Goal: Task Accomplishment & Management: Complete application form

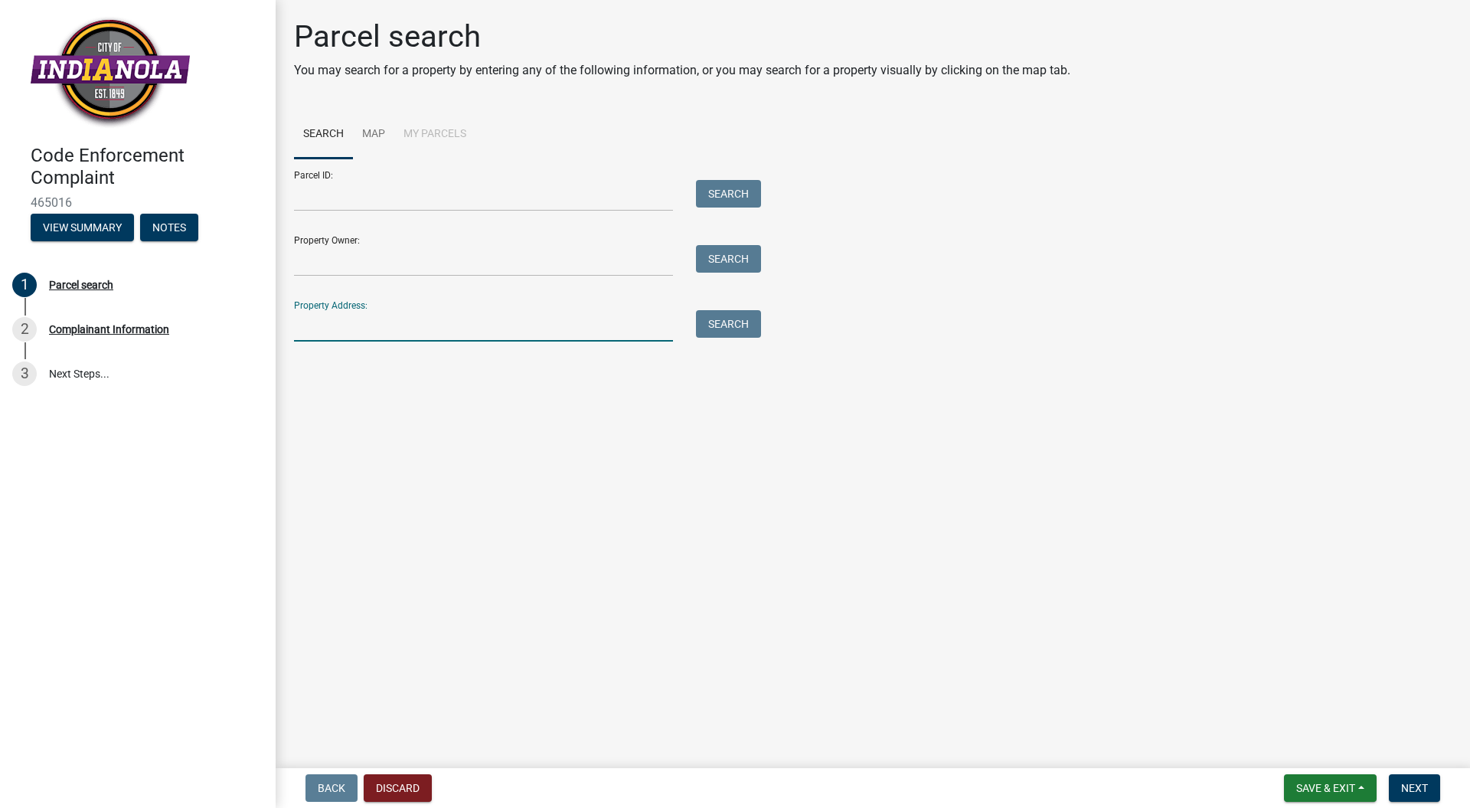
click at [325, 328] on input "Property Address:" at bounding box center [483, 325] width 379 height 31
click at [371, 136] on link "Map" at bounding box center [373, 134] width 41 height 49
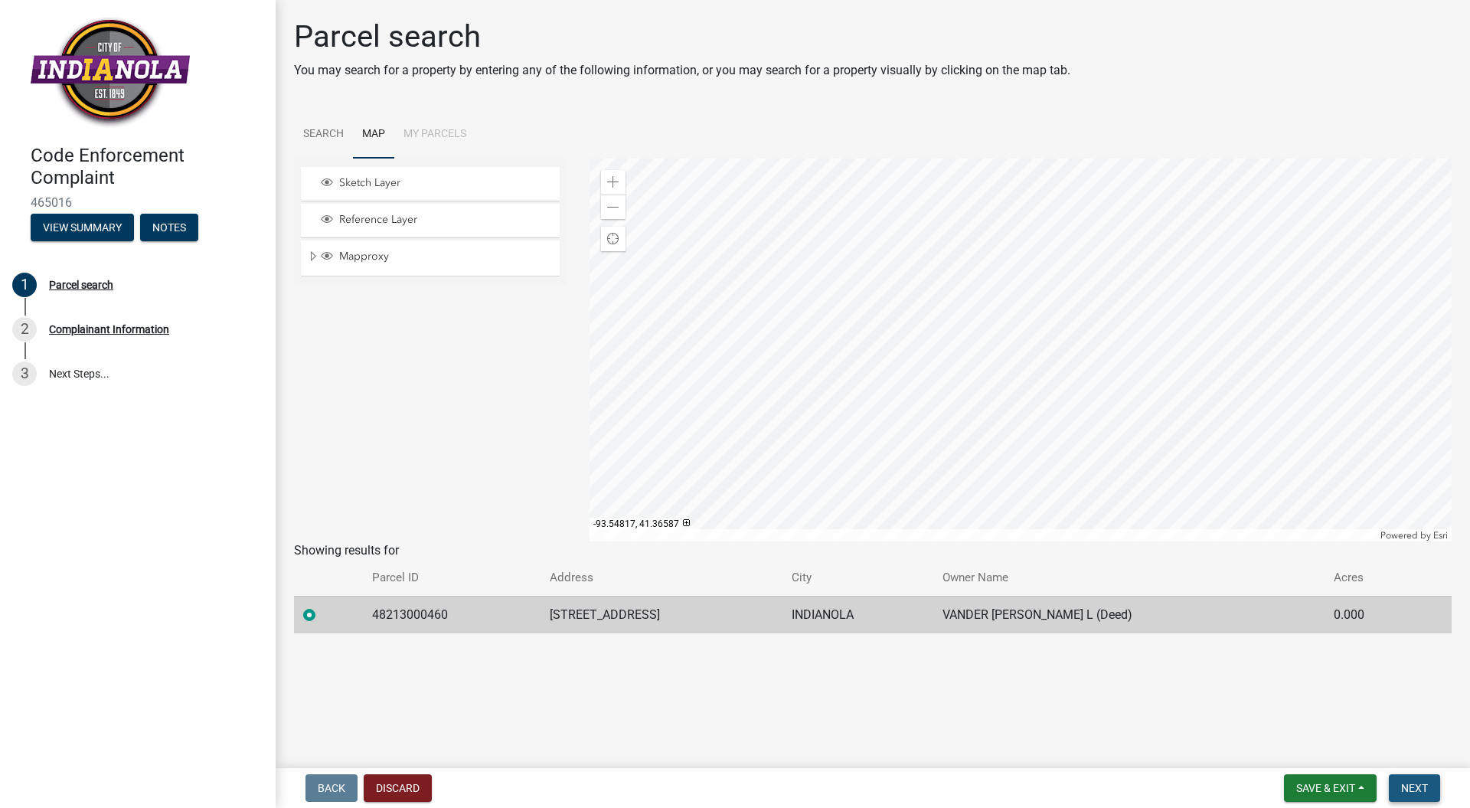
click at [1416, 794] on span "Next" at bounding box center [1414, 788] width 27 height 12
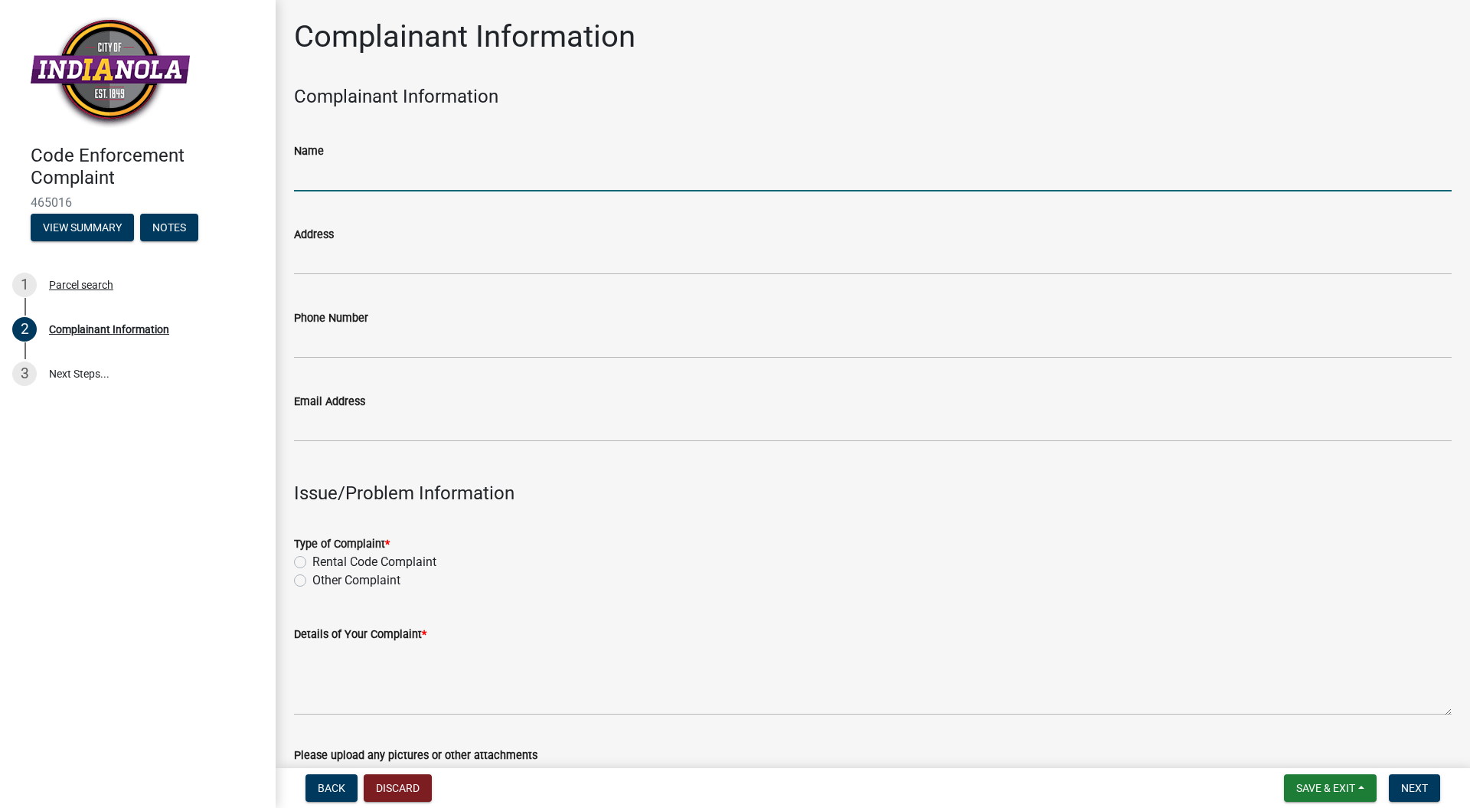
click at [371, 172] on input "Name" at bounding box center [873, 175] width 1158 height 31
type input "[PERSON_NAME]"
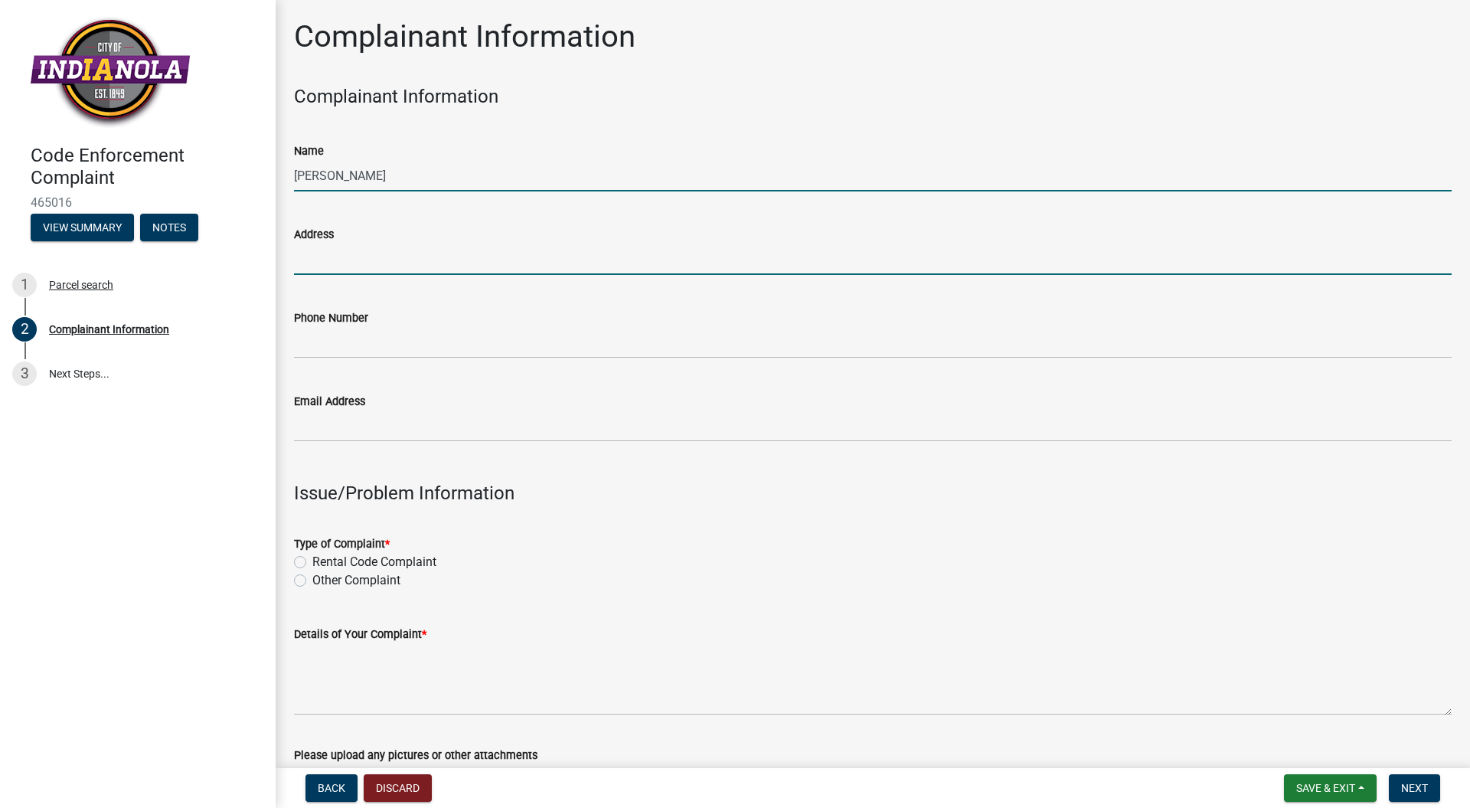
type input "[STREET_ADDRESS]"
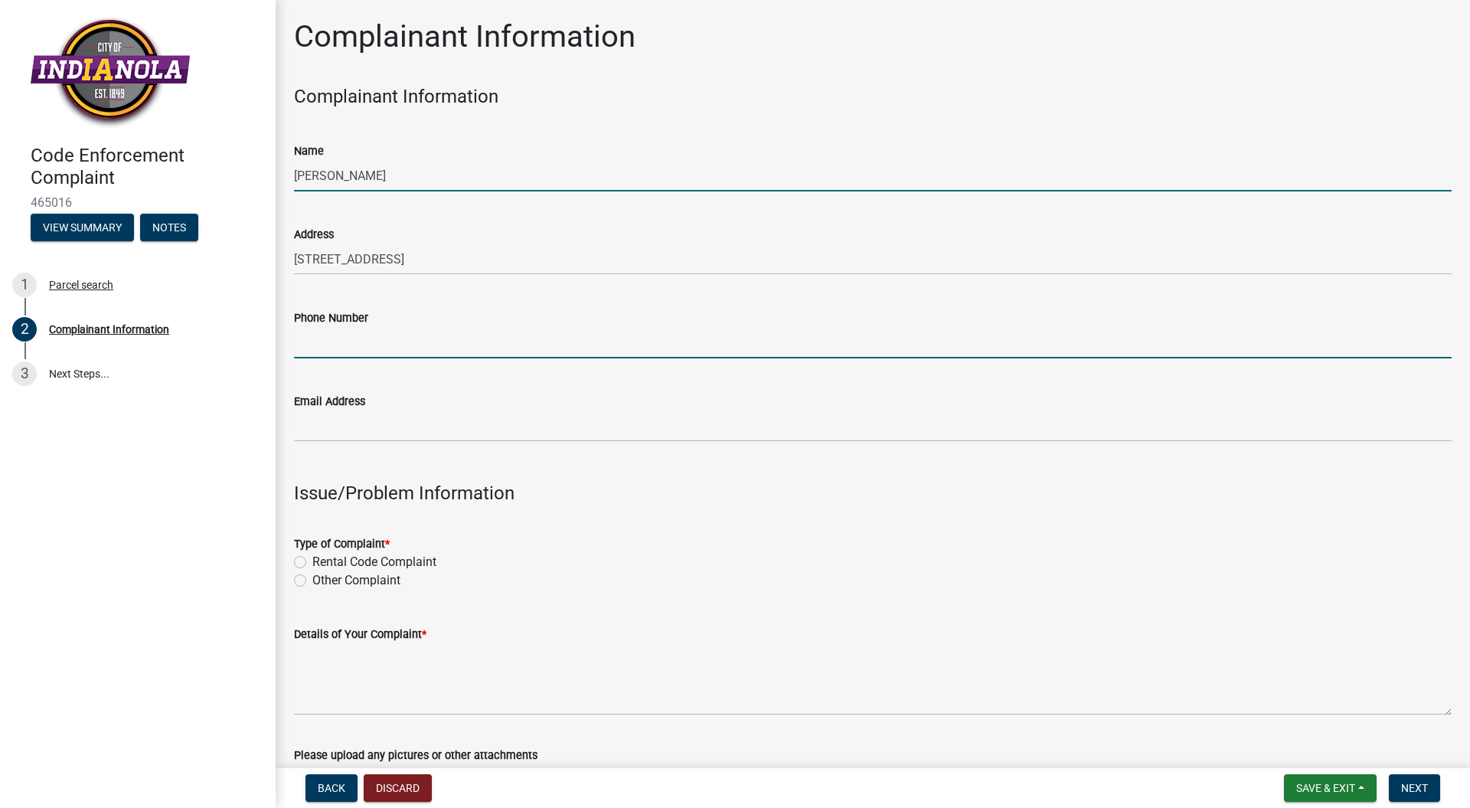
type input "6413730414"
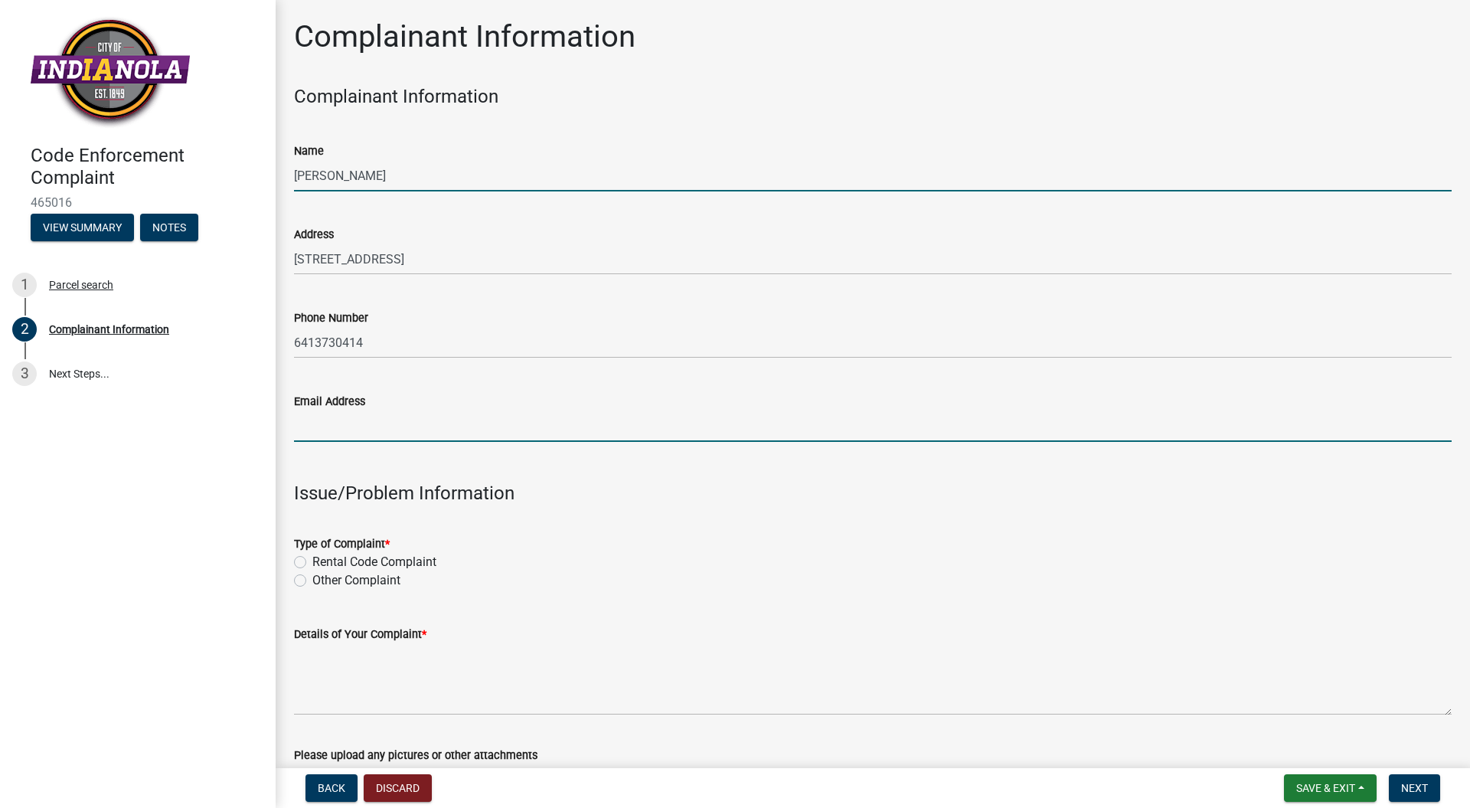
type input "[EMAIL_ADDRESS][DOMAIN_NAME]"
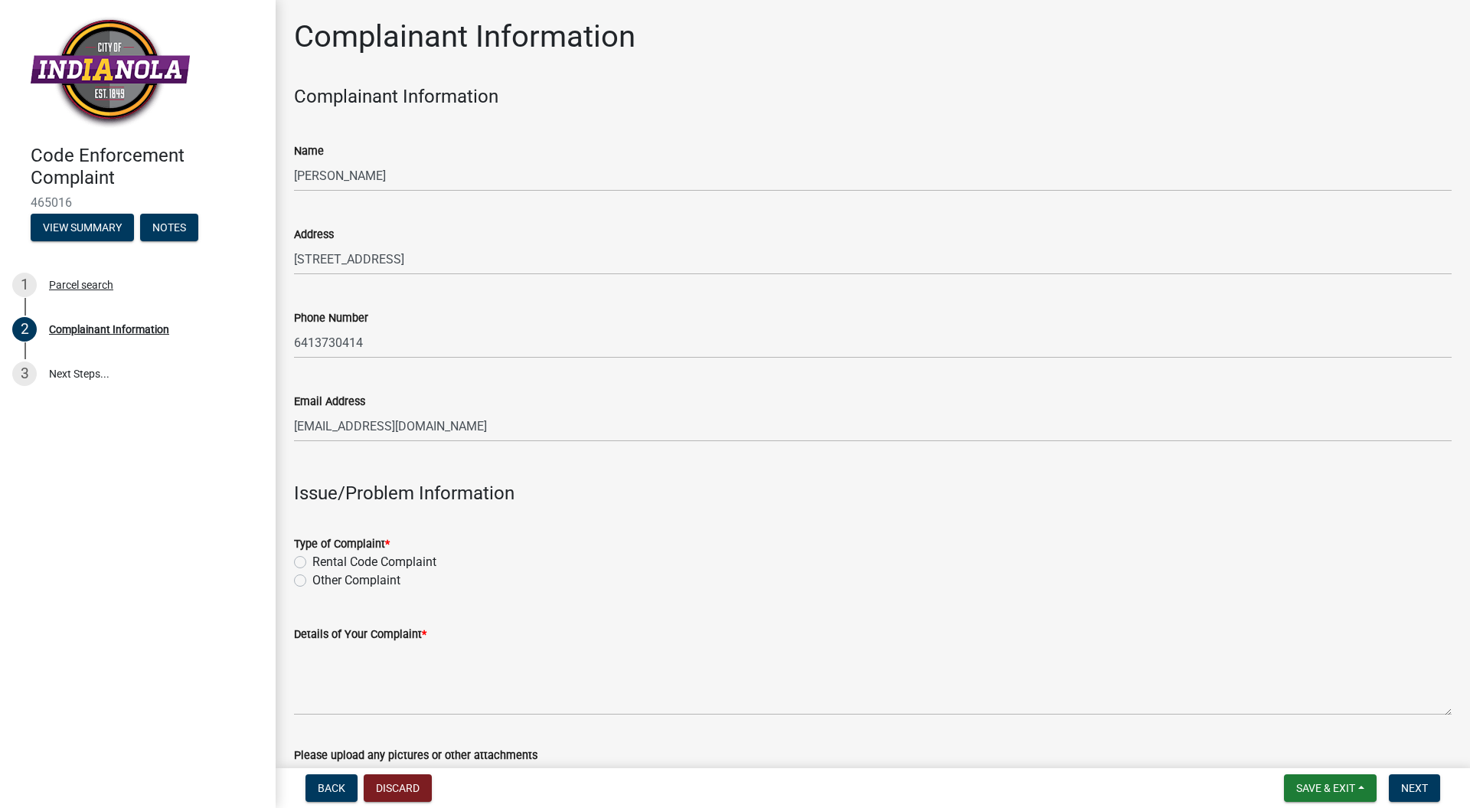
click at [312, 583] on label "Other Complaint" at bounding box center [356, 580] width 88 height 18
click at [312, 581] on input "Other Complaint" at bounding box center [317, 576] width 10 height 10
radio input "true"
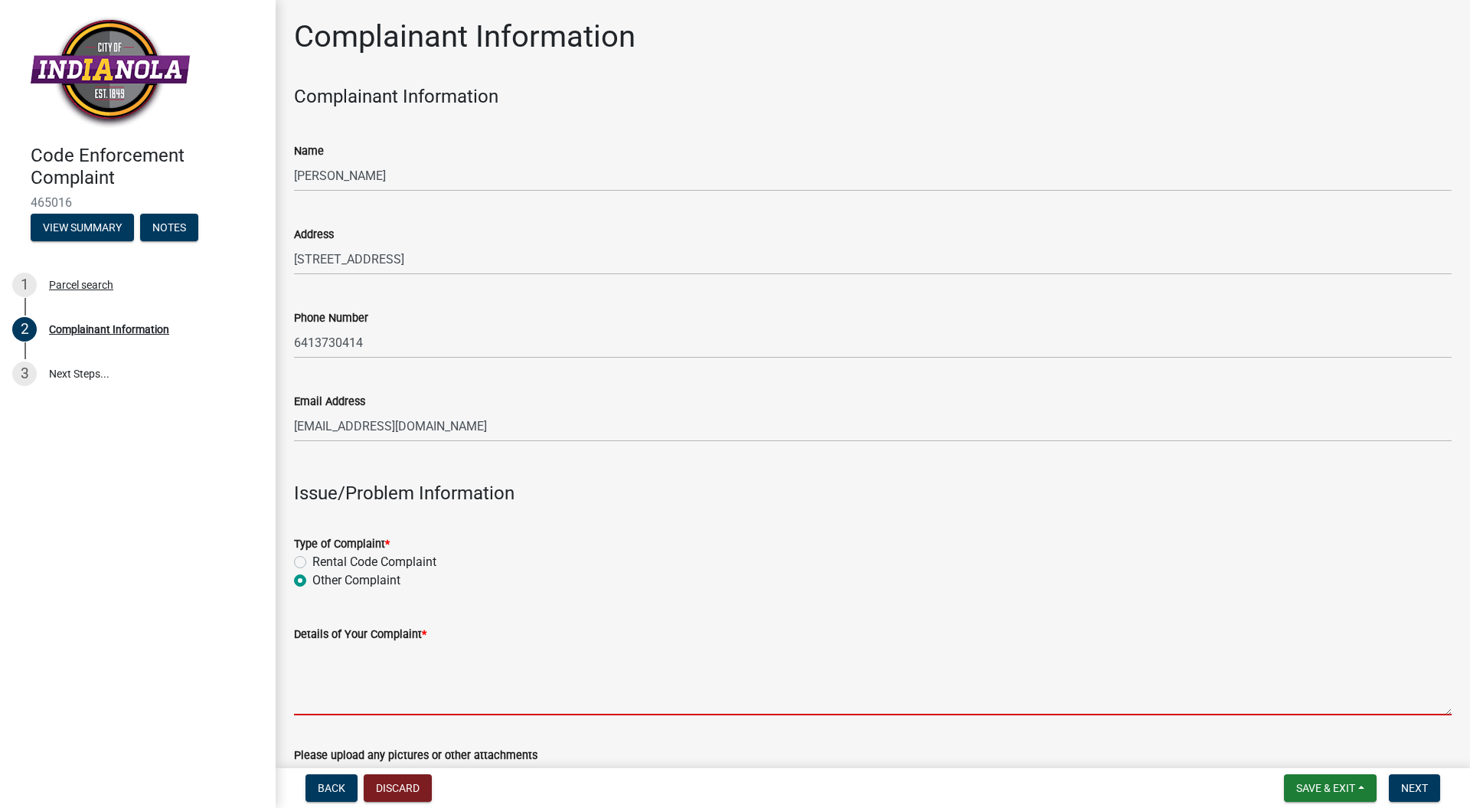
click at [335, 703] on textarea "Details of Your Complaint *" at bounding box center [873, 679] width 1158 height 72
click at [29, 285] on div "1" at bounding box center [24, 285] width 25 height 25
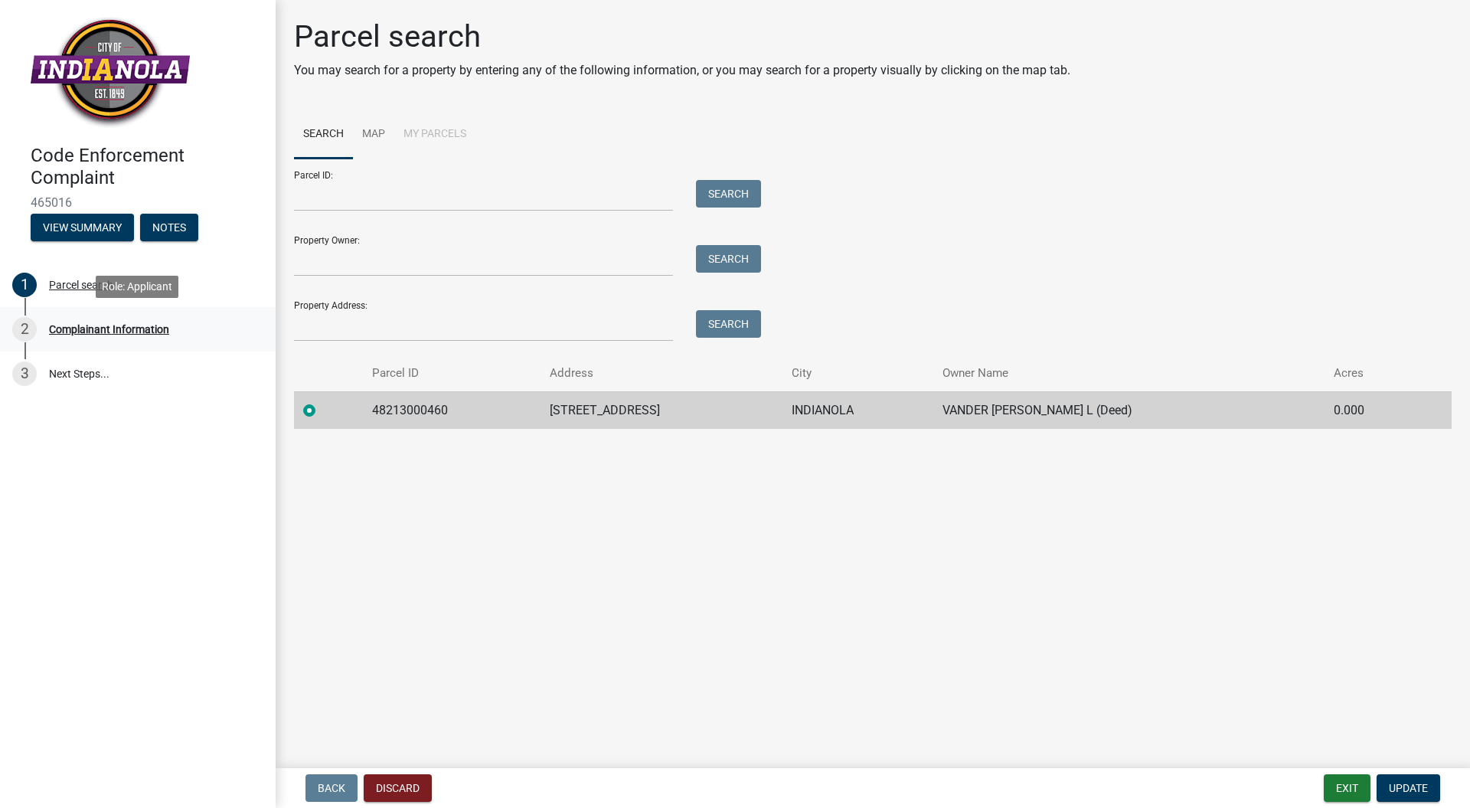
click at [85, 331] on div "Complainant Information" at bounding box center [109, 329] width 120 height 11
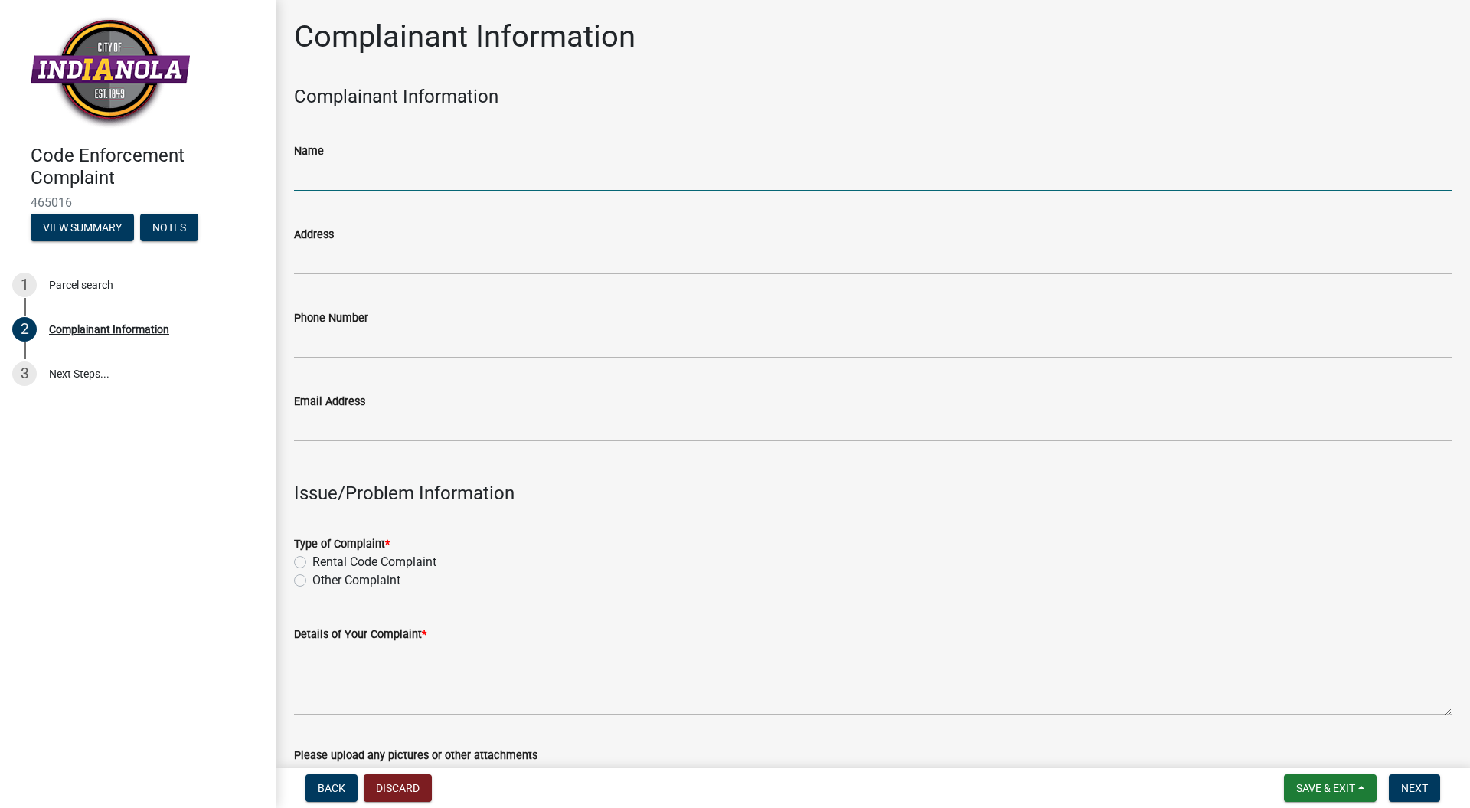
click at [325, 187] on input "Name" at bounding box center [873, 175] width 1158 height 31
type input "[PERSON_NAME]"
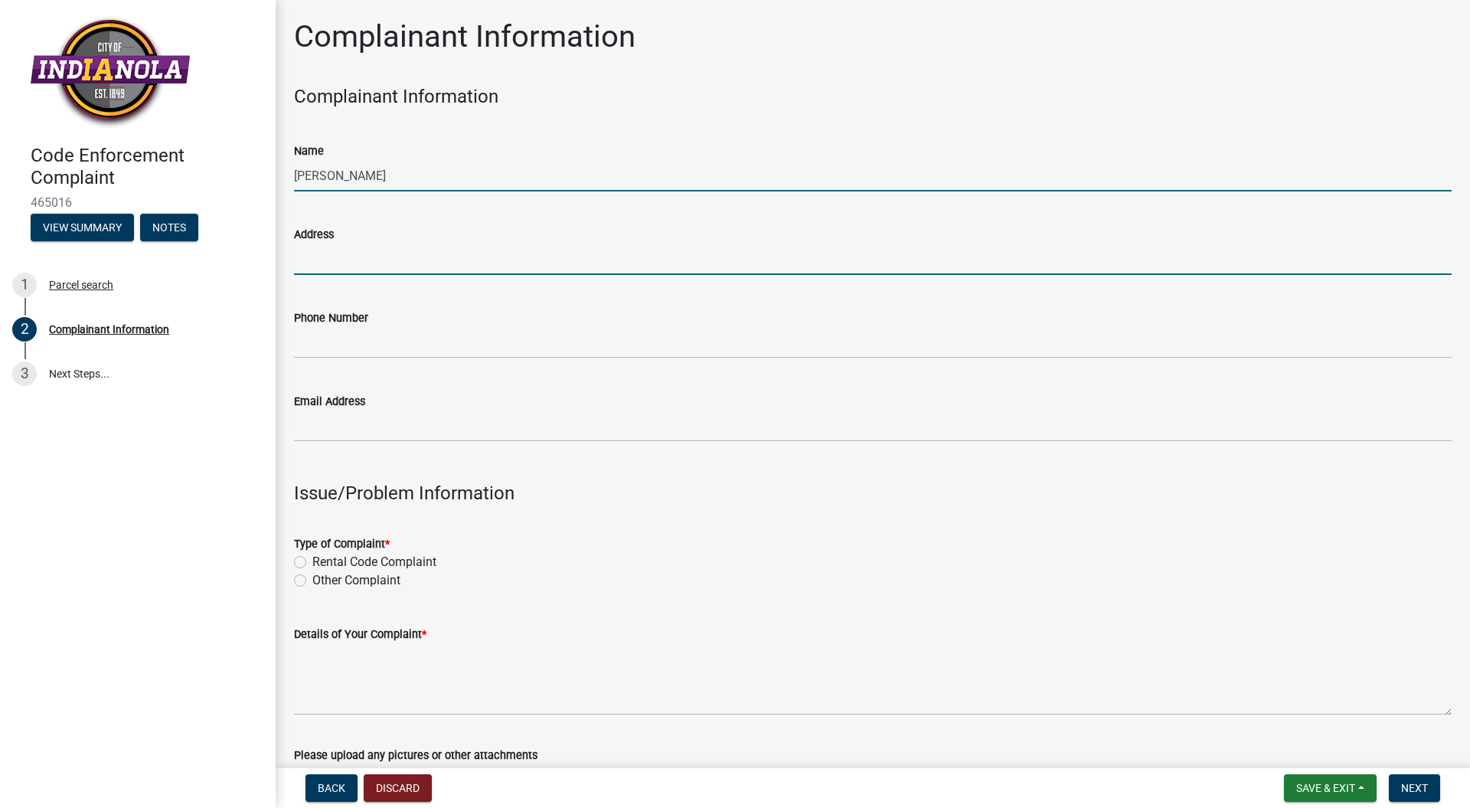
type input "[STREET_ADDRESS]"
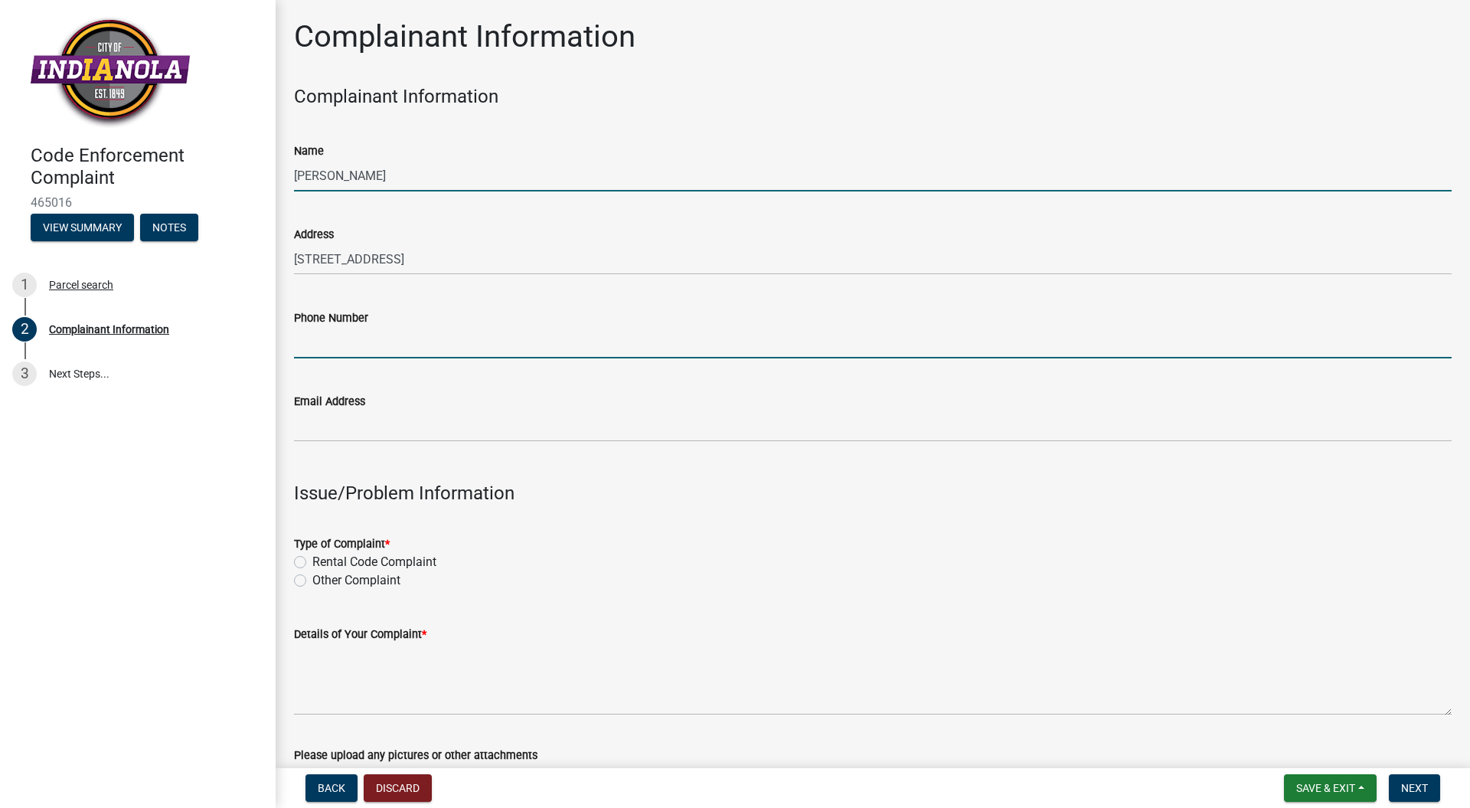
type input "6413730414"
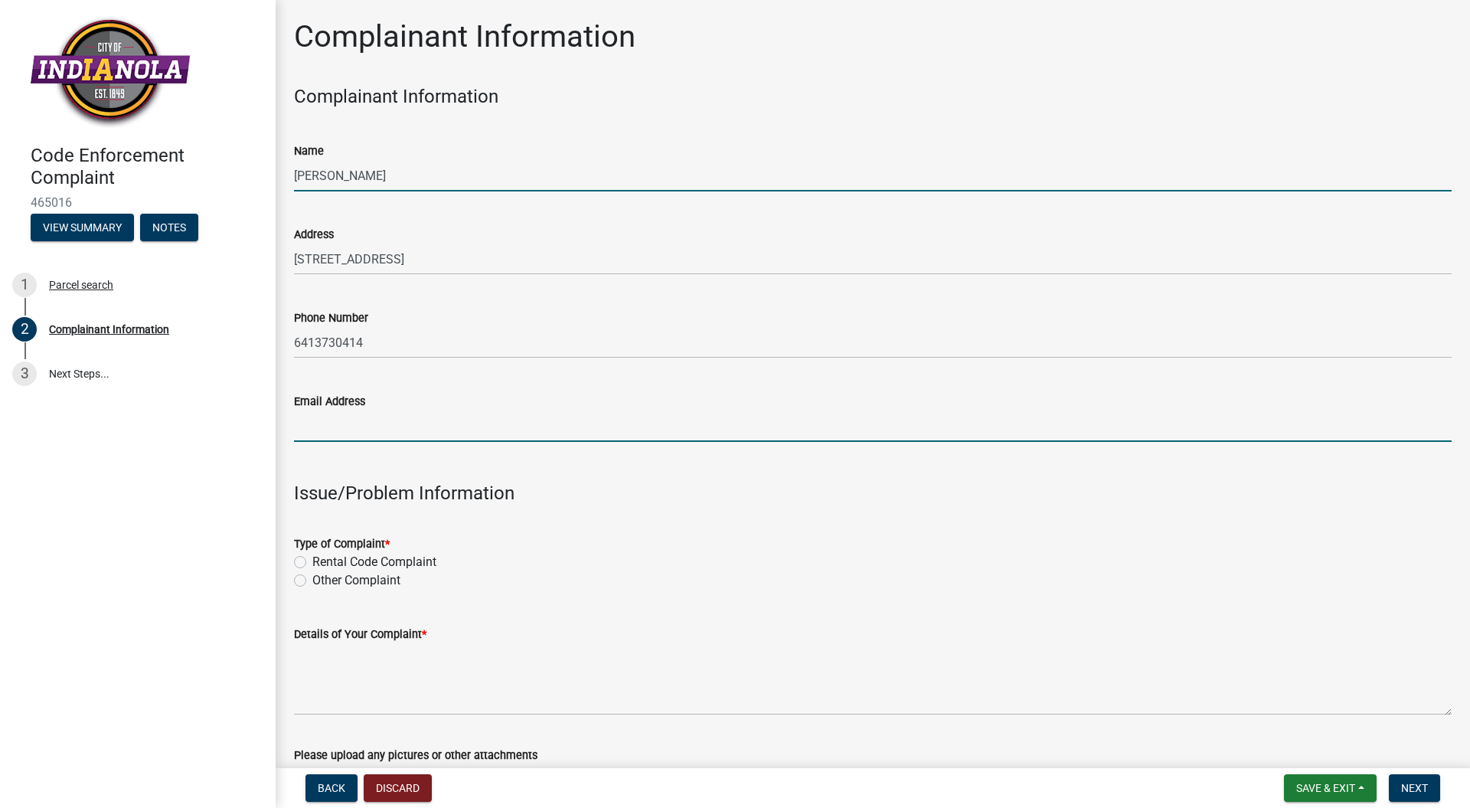
type input "[EMAIL_ADDRESS][DOMAIN_NAME]"
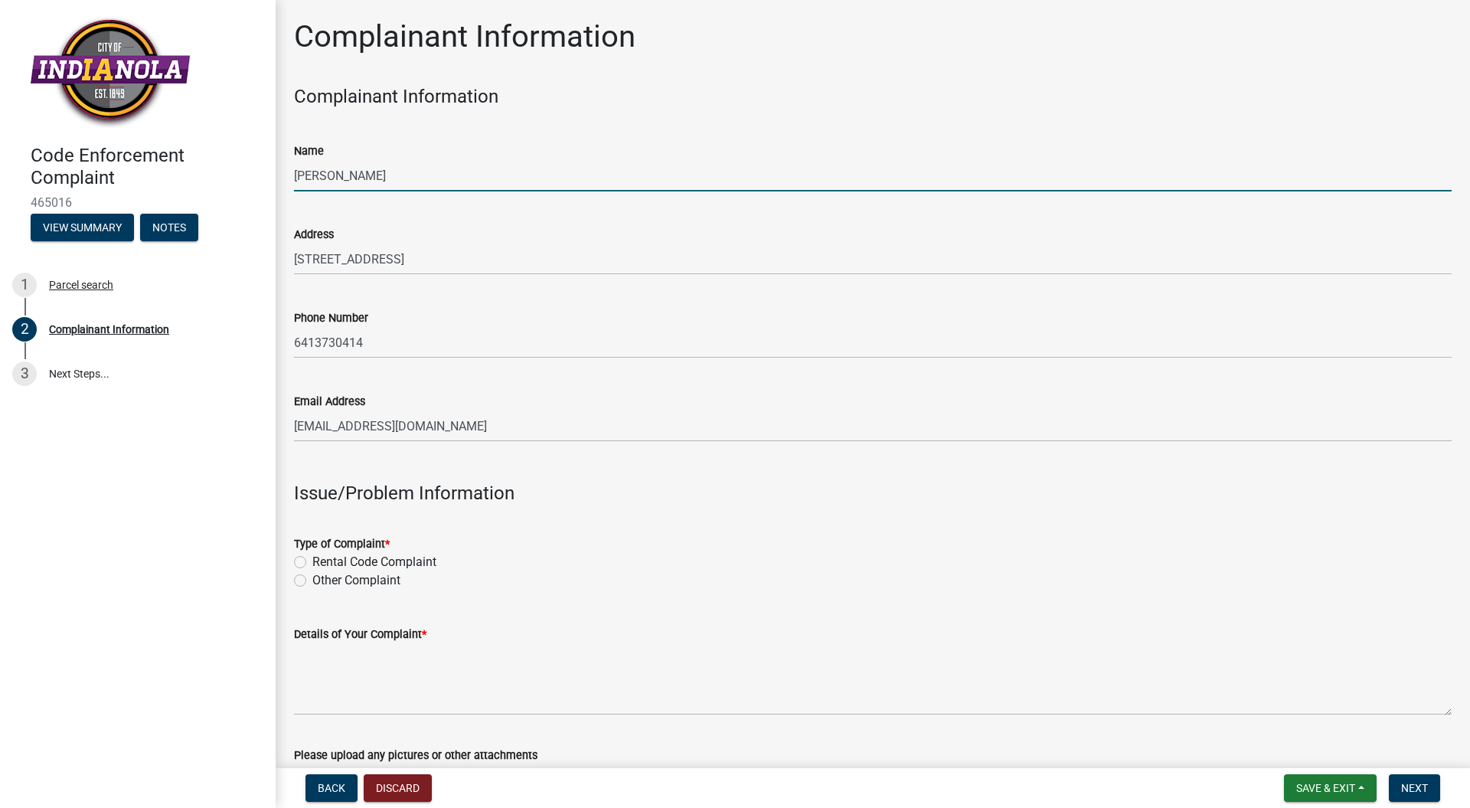
click at [333, 585] on label "Other Complaint" at bounding box center [356, 580] width 88 height 18
click at [322, 581] on input "Other Complaint" at bounding box center [317, 576] width 10 height 10
radio input "true"
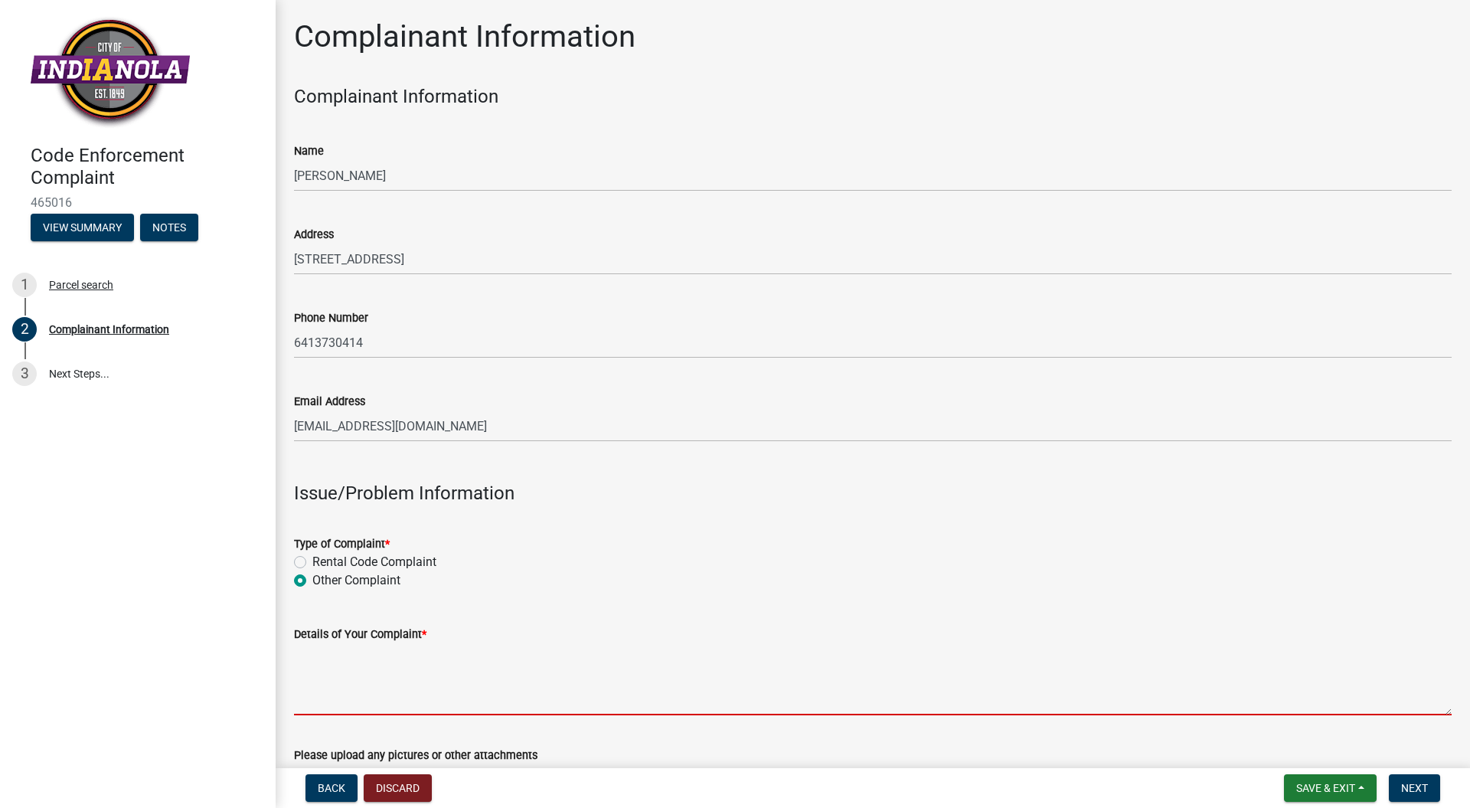
click at [322, 689] on textarea "Details of Your Complaint *" at bounding box center [873, 679] width 1158 height 72
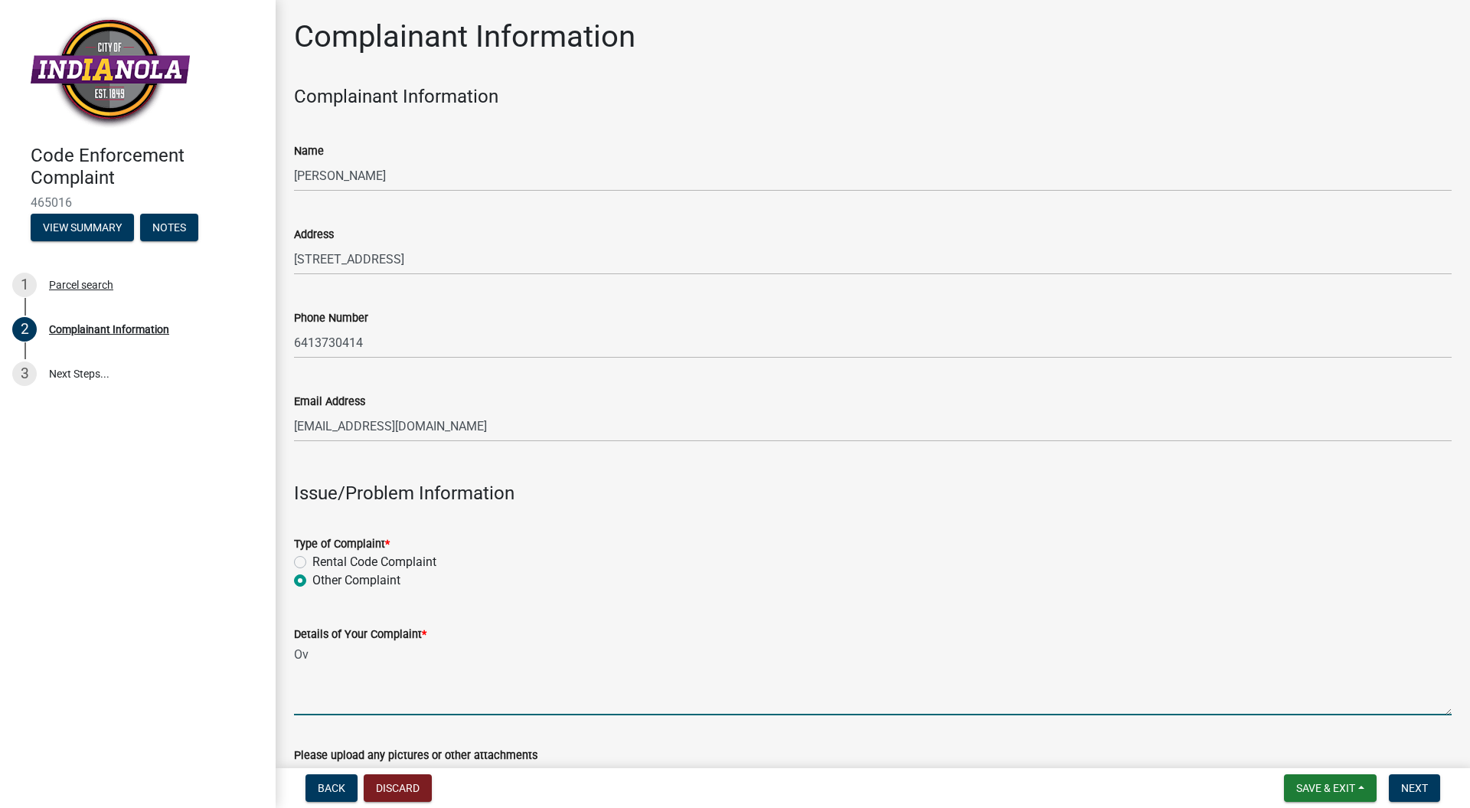
type textarea "O"
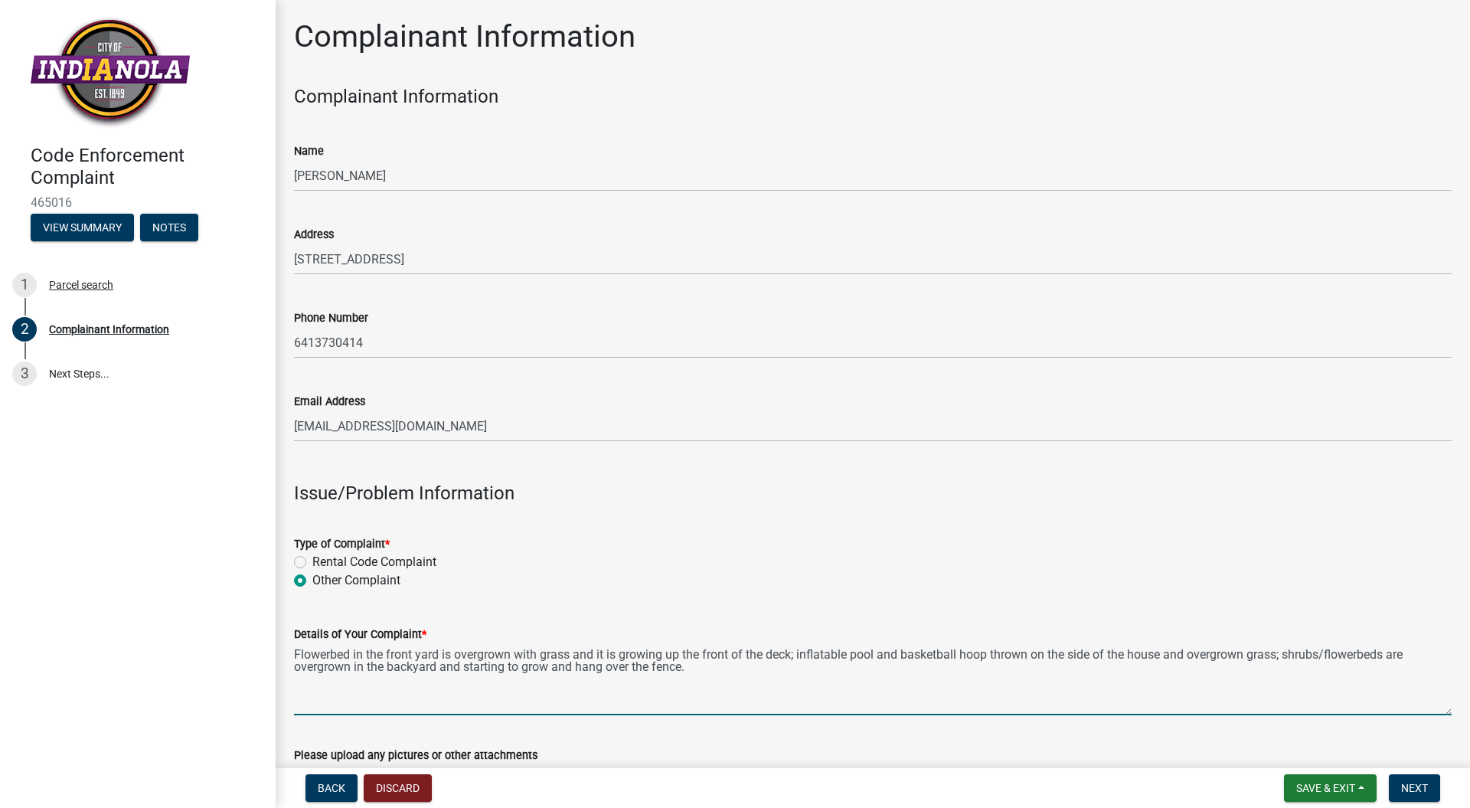
click at [1185, 655] on textarea "Flowerbed in the front yard is overgrown with grass and it is growing up the fr…" at bounding box center [873, 679] width 1158 height 72
click at [439, 668] on textarea "Flowerbed in the front yard is overgrown with grass and it is growing up the fr…" at bounding box center [873, 679] width 1158 height 72
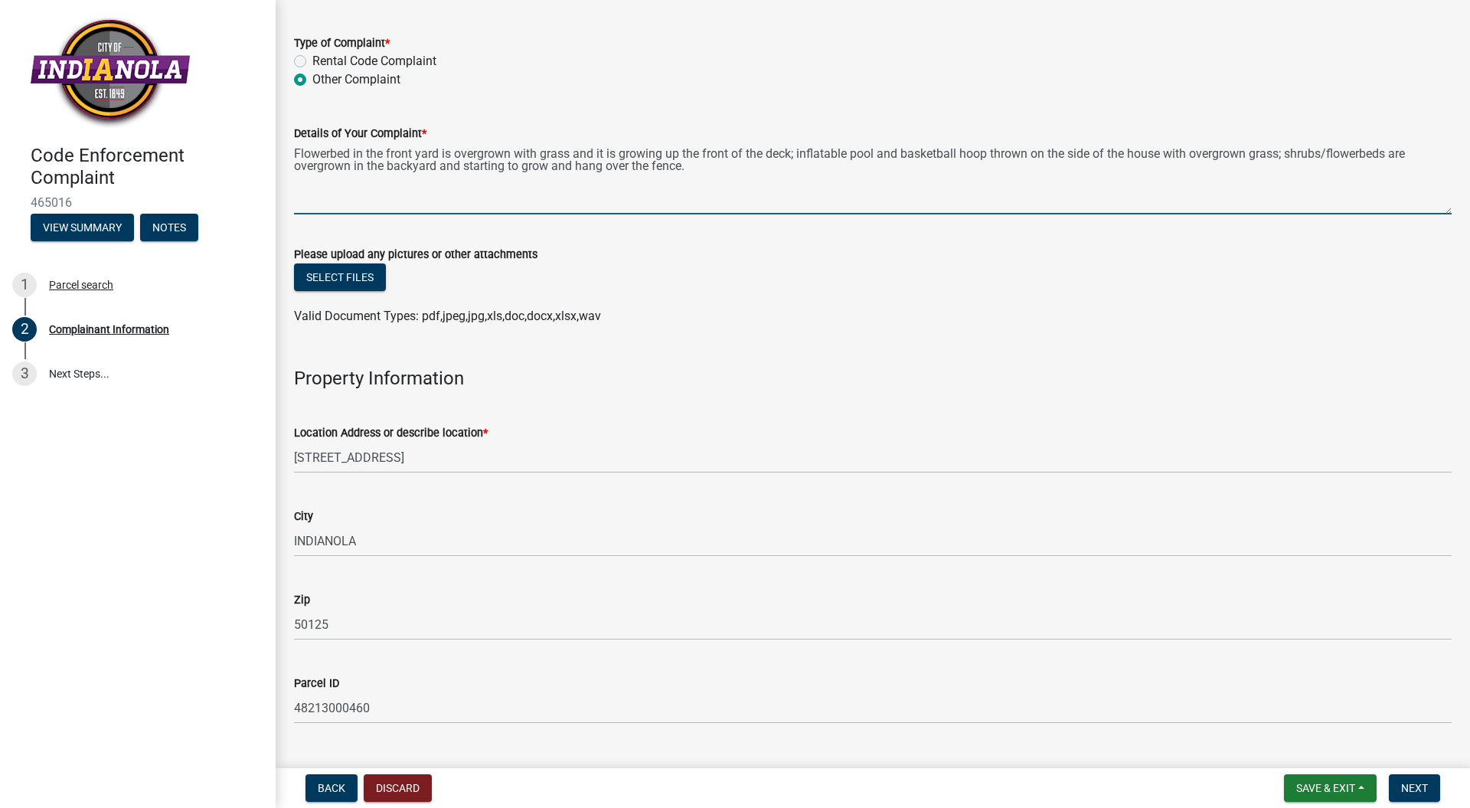
scroll to position [529, 0]
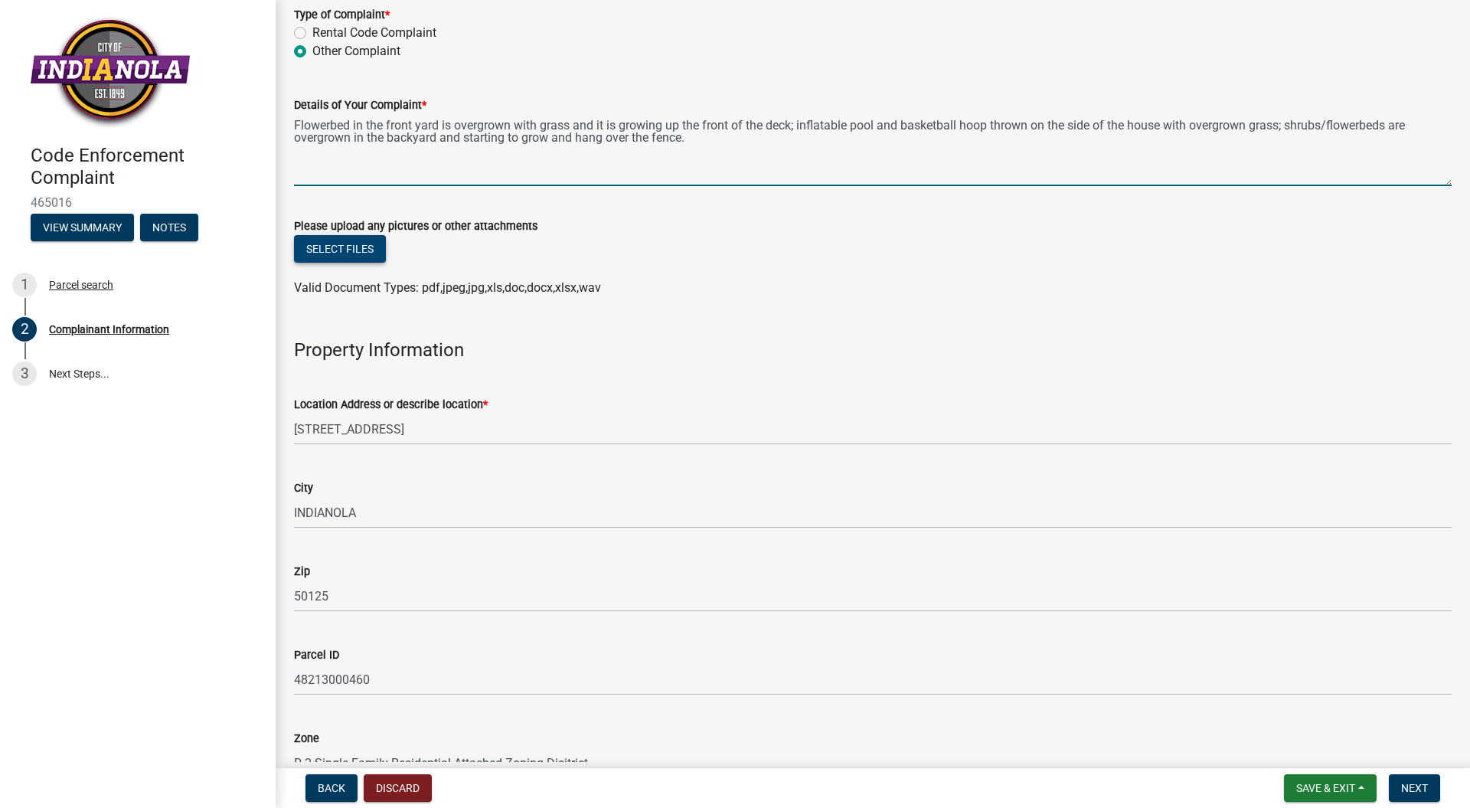
click at [338, 249] on button "Select files" at bounding box center [340, 249] width 92 height 28
click at [721, 142] on textarea "Flowerbed in the front yard is overgrown with grass and it is growing up the fr…" at bounding box center [873, 150] width 1158 height 72
type textarea "Flowerbed in the front yard is overgrown with grass and it is growing up the fr…"
click at [338, 248] on button "Select files" at bounding box center [340, 249] width 92 height 28
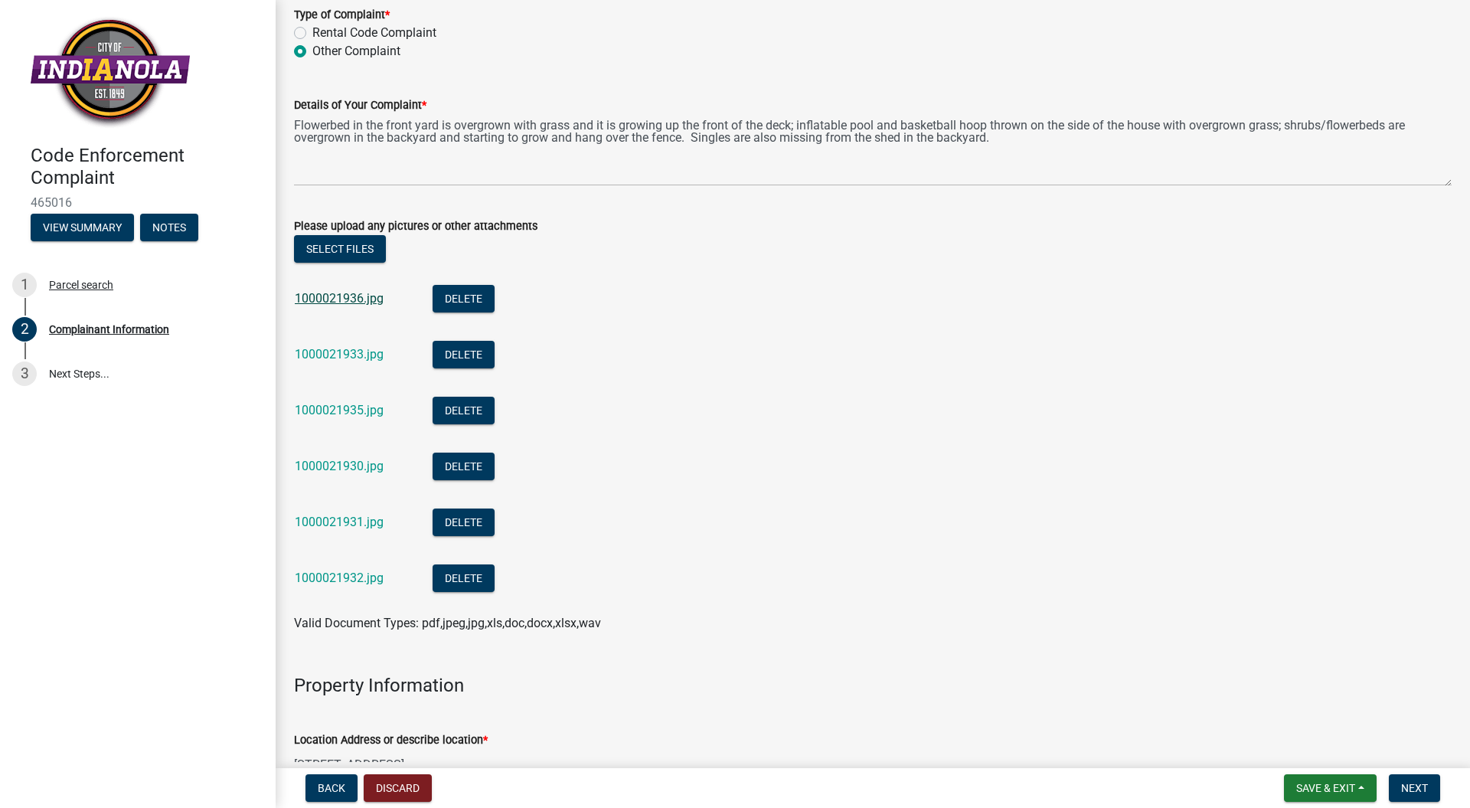
click at [335, 295] on link "1000021936.jpg" at bounding box center [339, 298] width 89 height 15
click at [325, 358] on link "1000021933.jpg" at bounding box center [339, 354] width 89 height 15
click at [316, 407] on link "1000021935.jpg" at bounding box center [339, 410] width 89 height 15
click at [316, 469] on link "1000021930.jpg" at bounding box center [339, 466] width 89 height 15
click at [325, 511] on div "1000021931.jpg" at bounding box center [351, 523] width 113 height 31
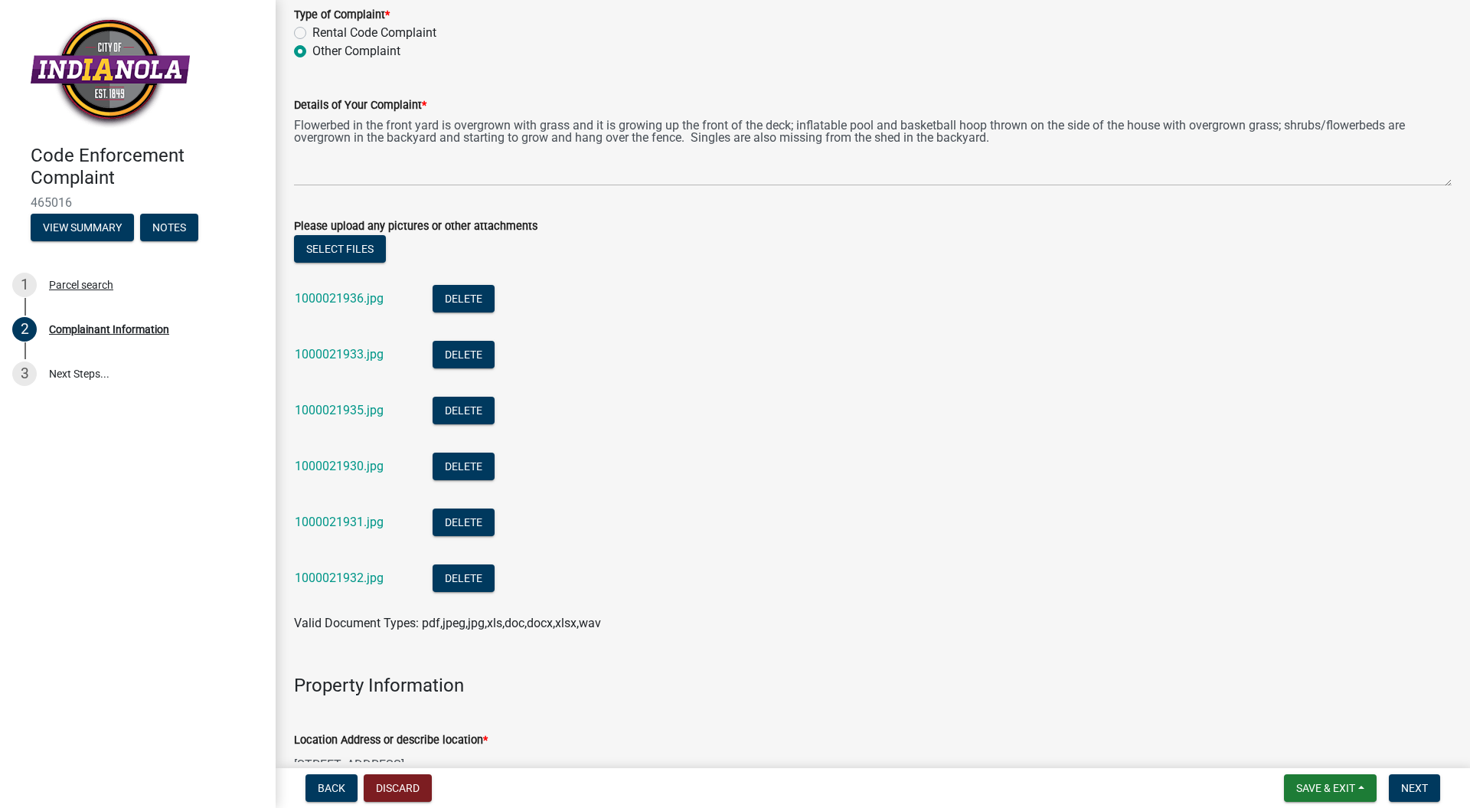
click at [327, 530] on div "1000021931.jpg" at bounding box center [351, 523] width 113 height 31
click at [335, 518] on link "1000021931.jpg" at bounding box center [339, 522] width 89 height 15
click at [325, 572] on link "1000021932.jpg" at bounding box center [339, 577] width 89 height 15
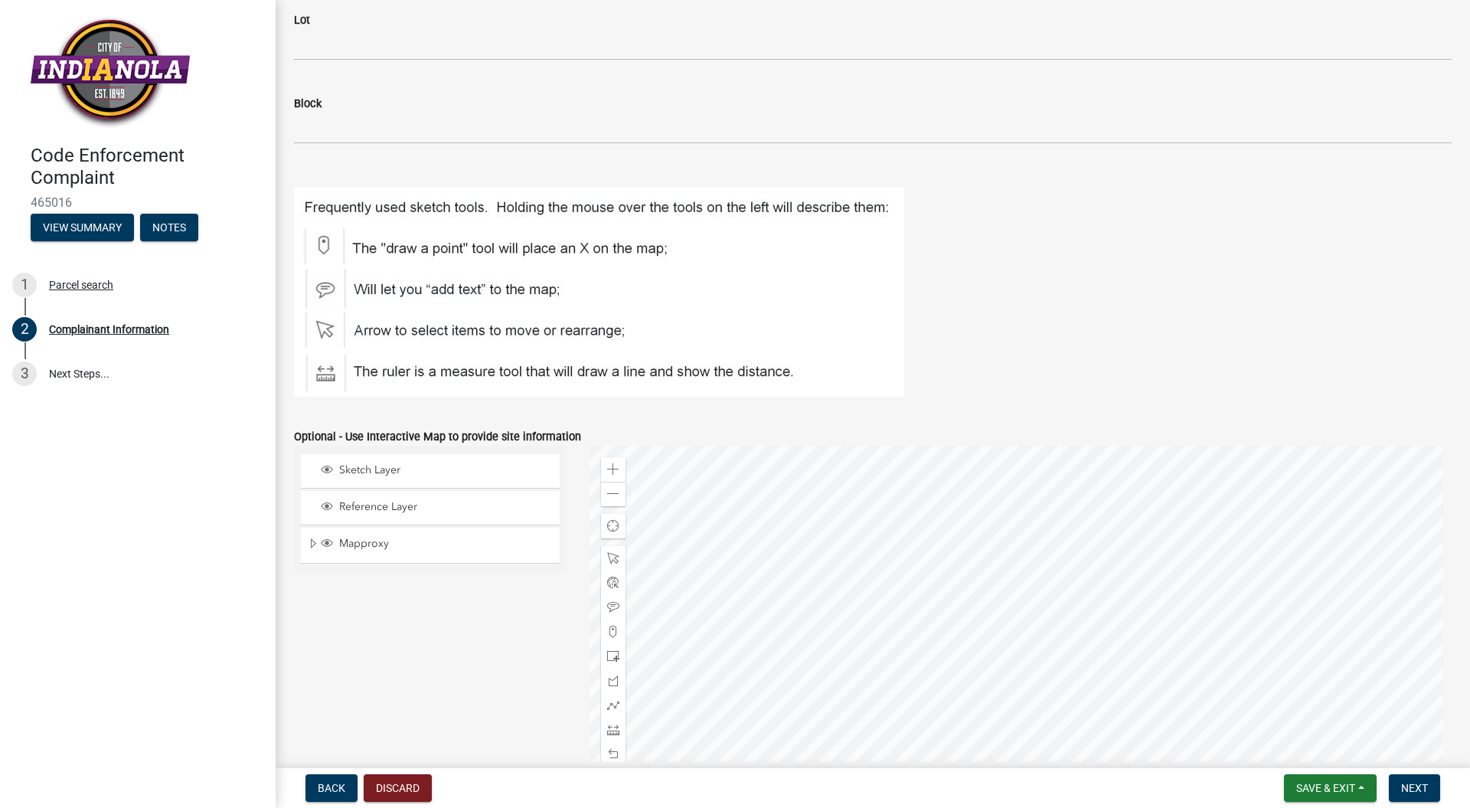
scroll to position [1917, 0]
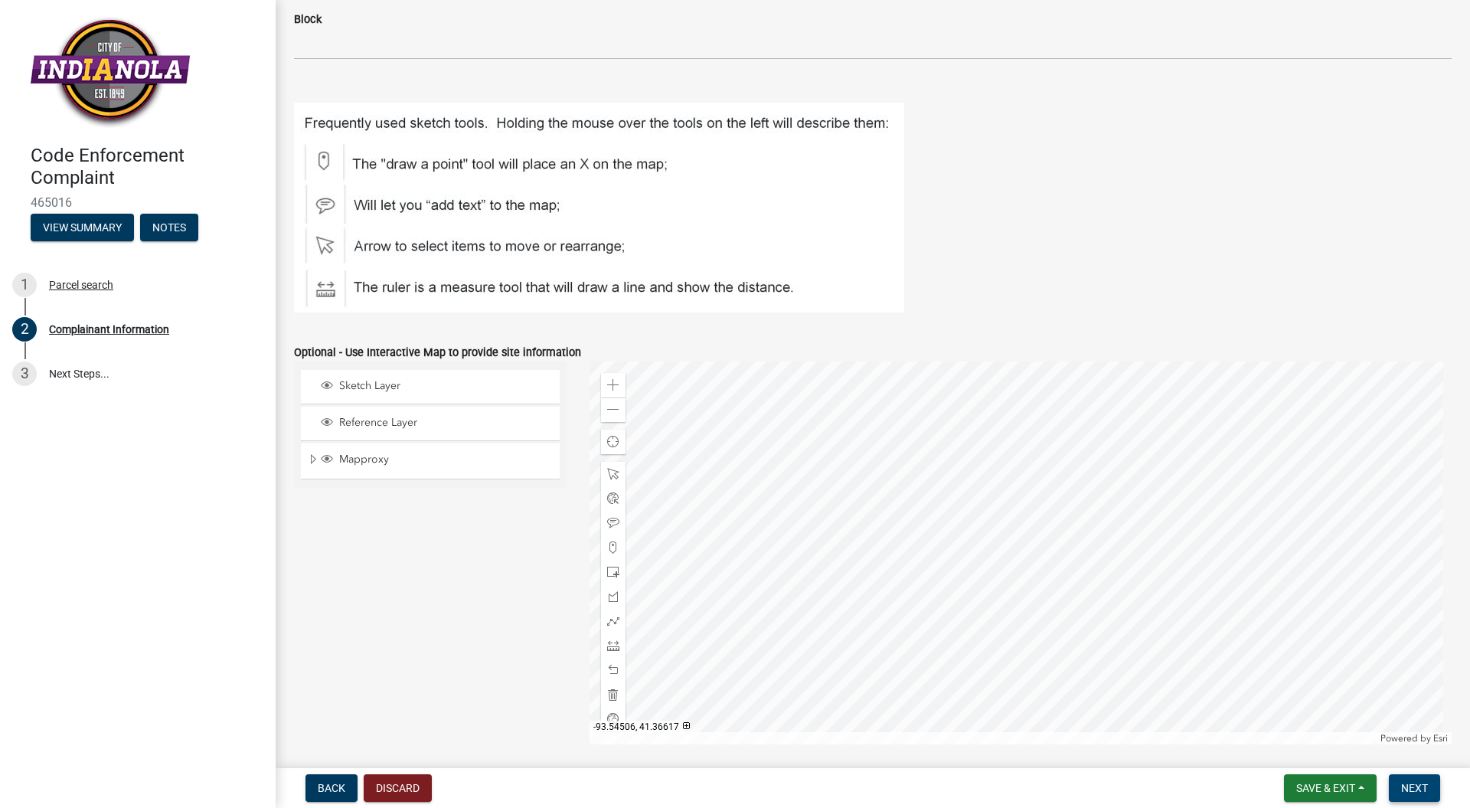
click at [1417, 789] on span "Next" at bounding box center [1414, 788] width 27 height 12
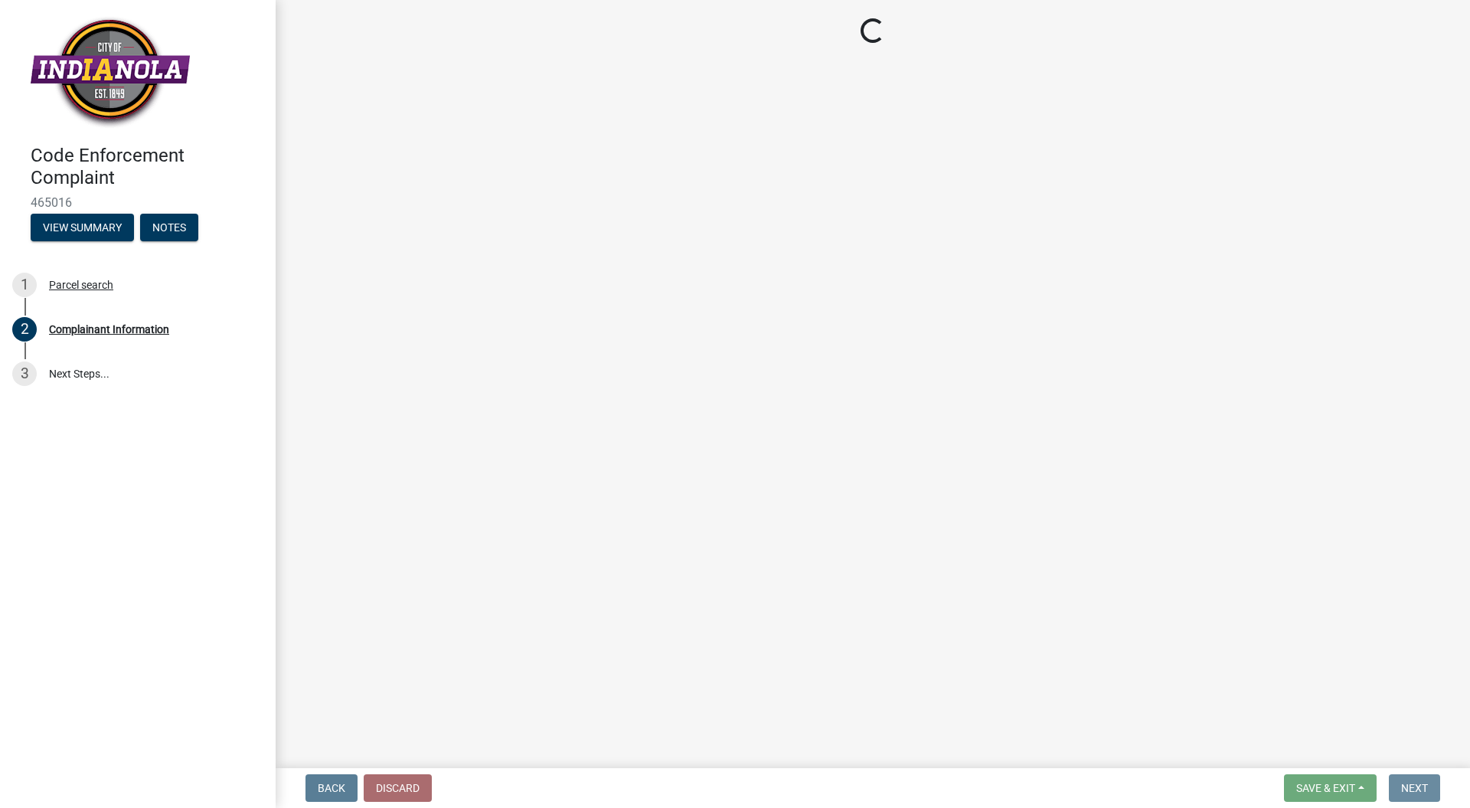
scroll to position [0, 0]
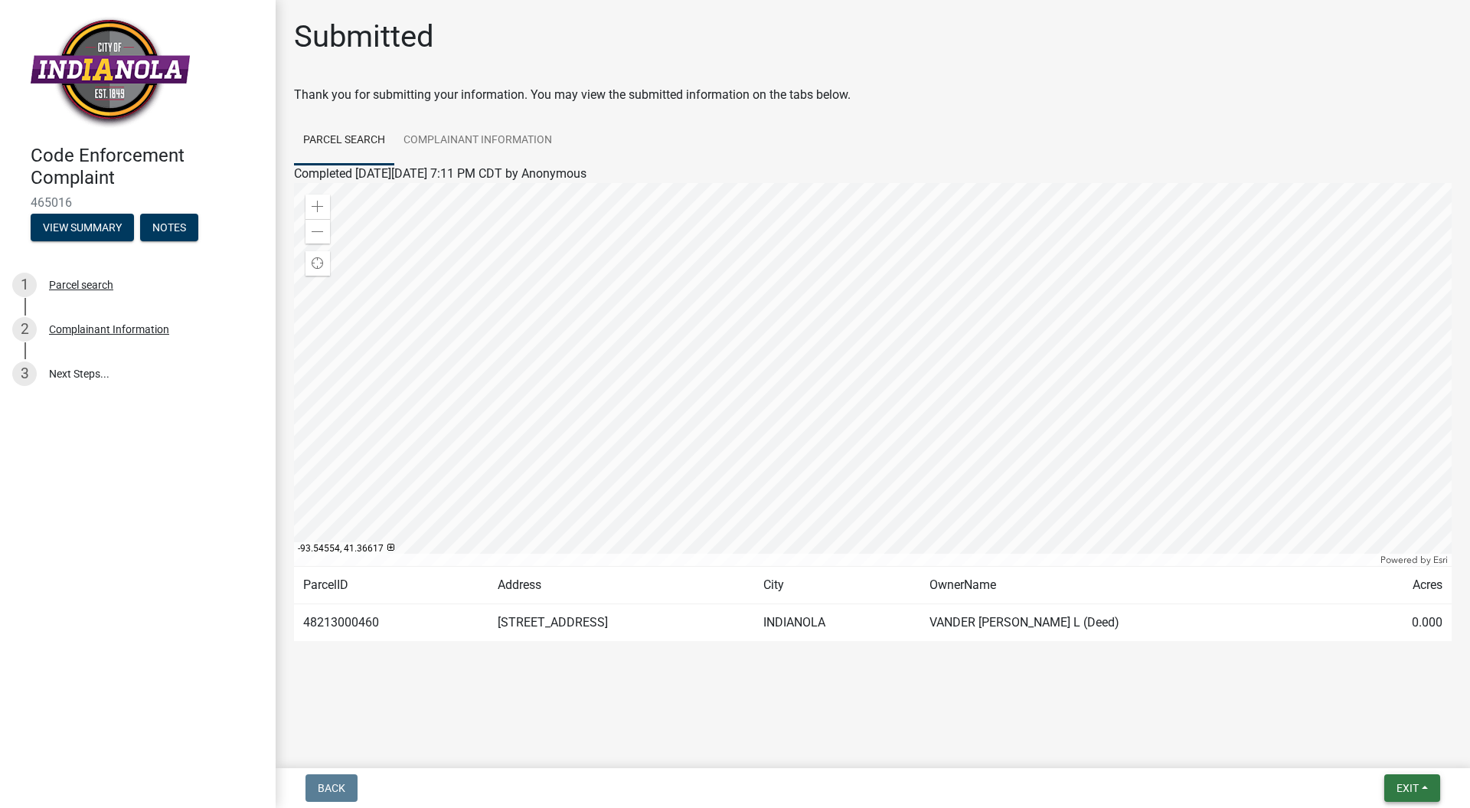
click at [1407, 785] on span "Exit" at bounding box center [1408, 788] width 22 height 12
click at [1361, 743] on button "Save & Exit" at bounding box center [1379, 748] width 123 height 37
